Goal: Task Accomplishment & Management: Manage account settings

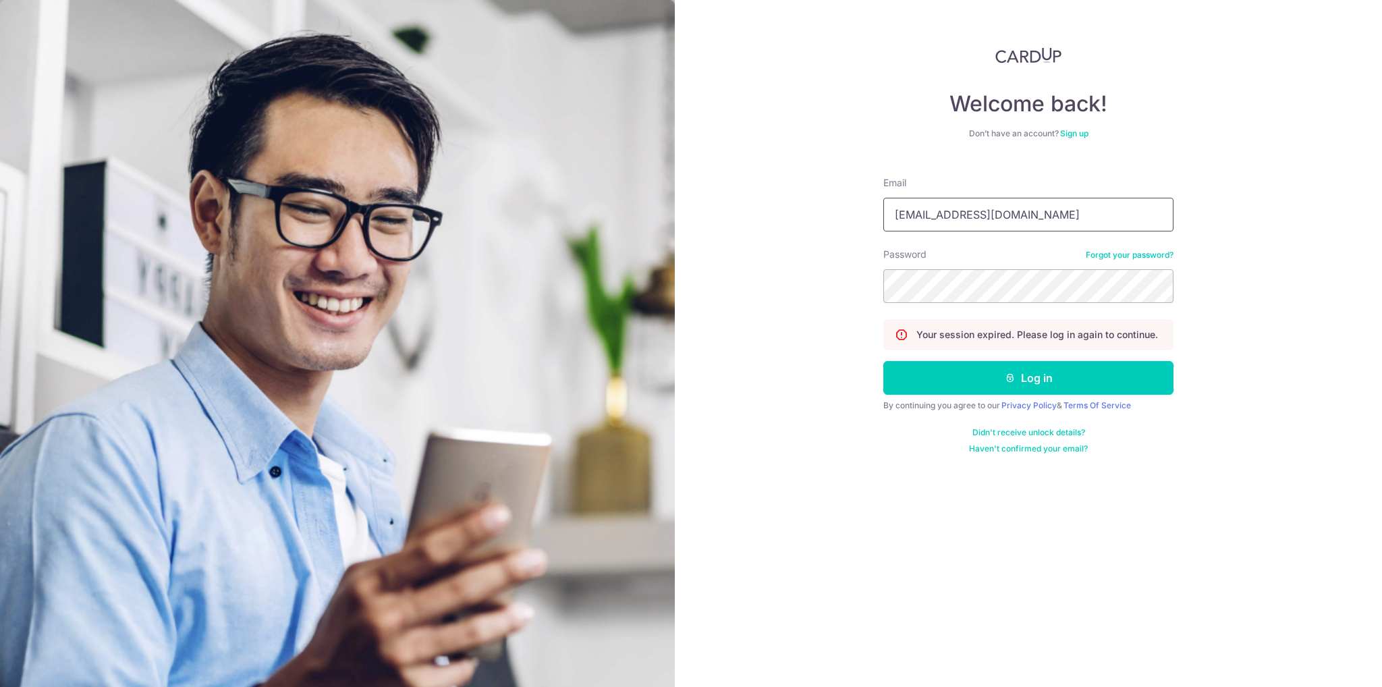
click at [1037, 214] on input "[EMAIL_ADDRESS][DOMAIN_NAME]" at bounding box center [1028, 215] width 290 height 34
type input "[EMAIL_ADDRESS][DOMAIN_NAME]"
click at [998, 376] on button "Log in" at bounding box center [1028, 378] width 290 height 34
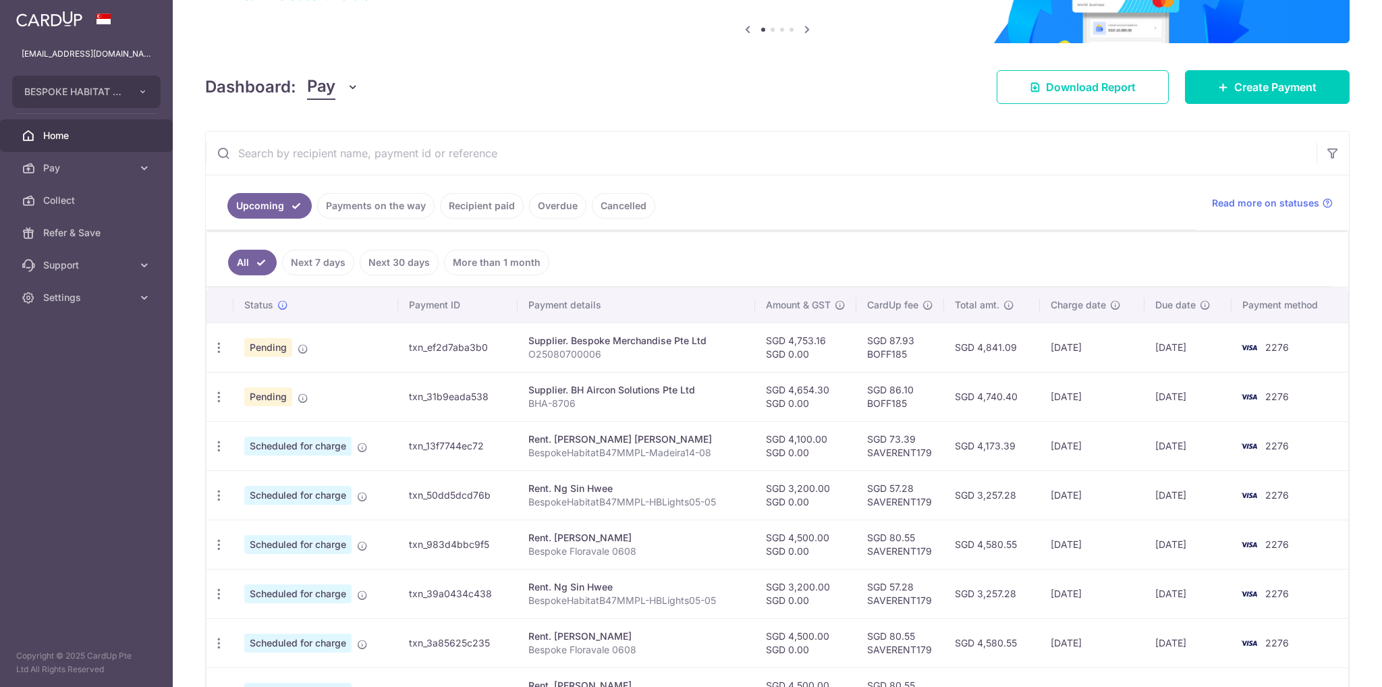
scroll to position [135, 0]
